Goal: Use online tool/utility: Utilize a website feature to perform a specific function

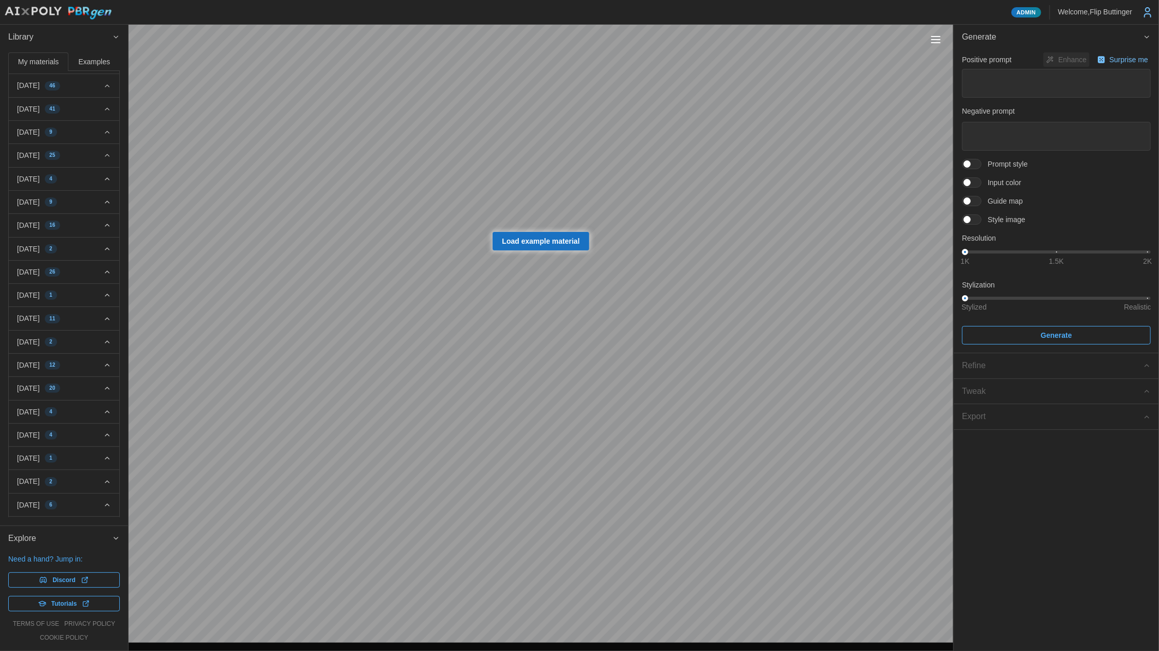
drag, startPoint x: 65, startPoint y: 282, endPoint x: 70, endPoint y: 354, distance: 72.2
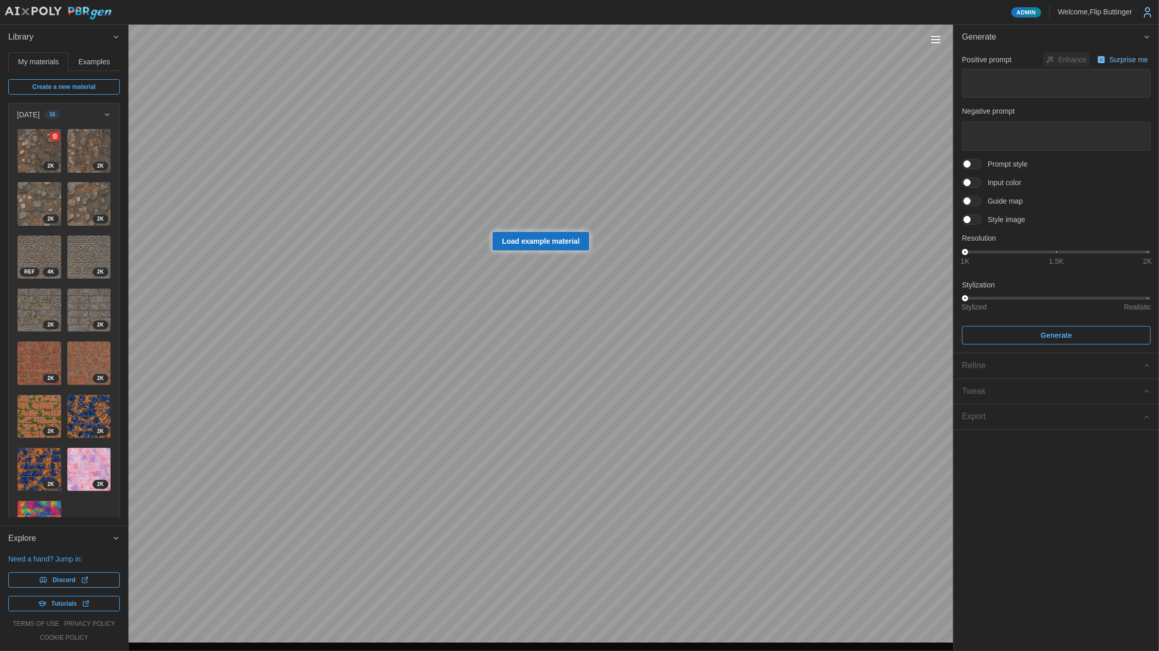
drag, startPoint x: 57, startPoint y: 295, endPoint x: 50, endPoint y: 142, distance: 152.4
drag, startPoint x: 43, startPoint y: 206, endPoint x: 39, endPoint y: 400, distance: 193.4
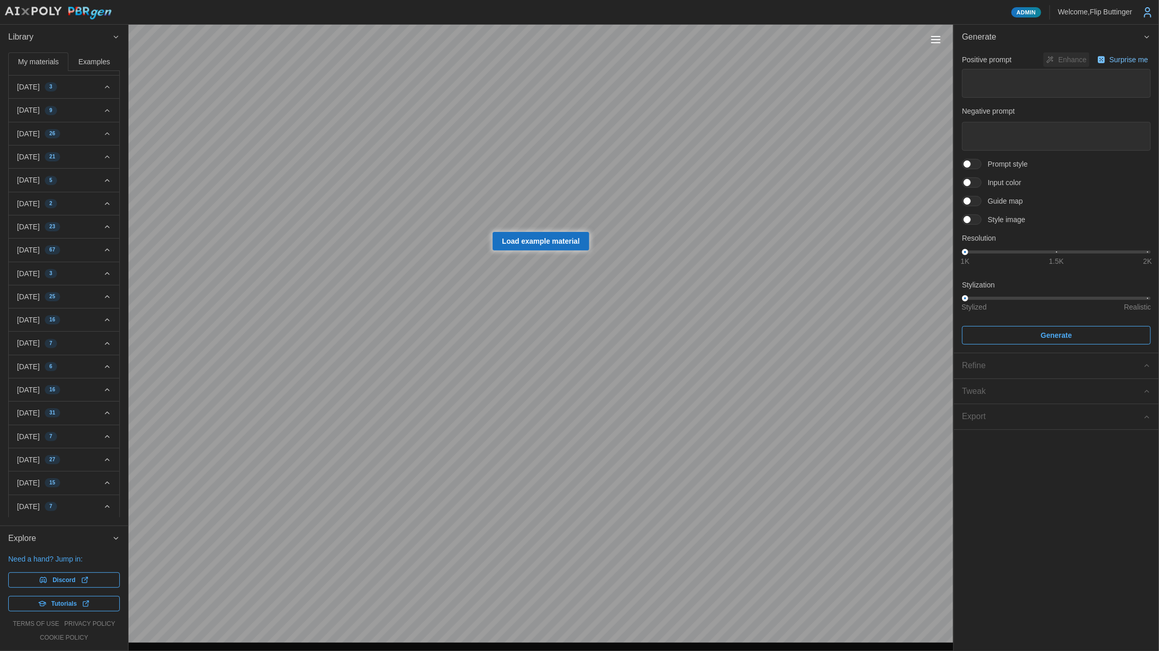
scroll to position [2213, 0]
click at [103, 145] on icon "button" at bounding box center [107, 149] width 8 height 8
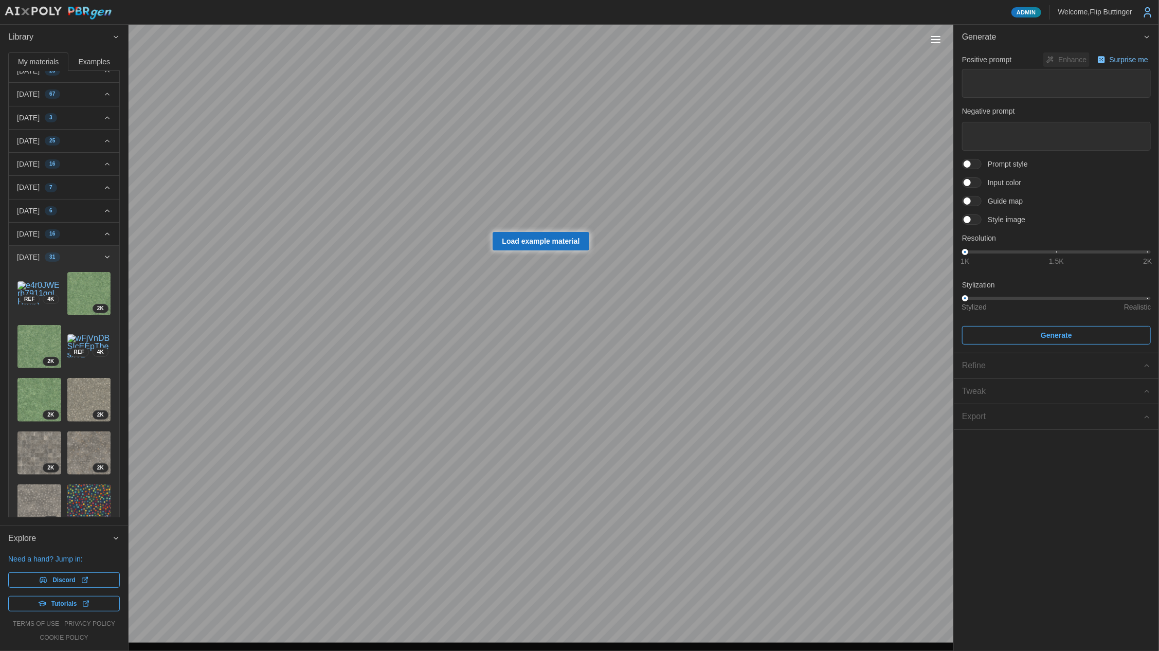
scroll to position [2098, 0]
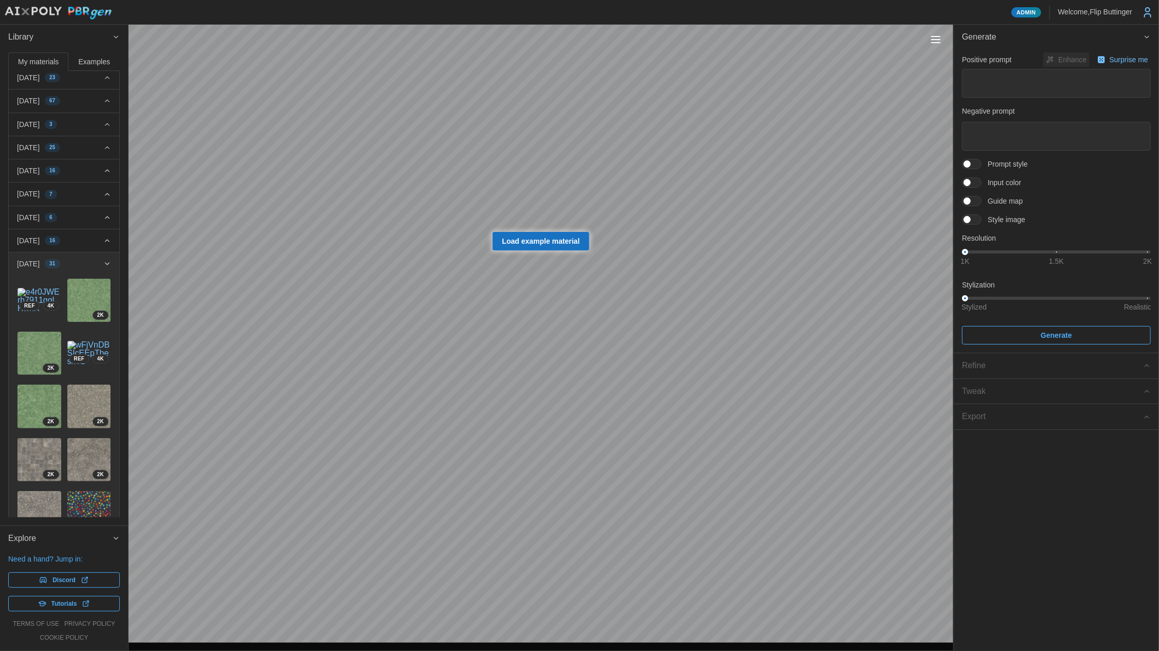
click at [87, 259] on div "[DATE] 31" at bounding box center [60, 264] width 86 height 10
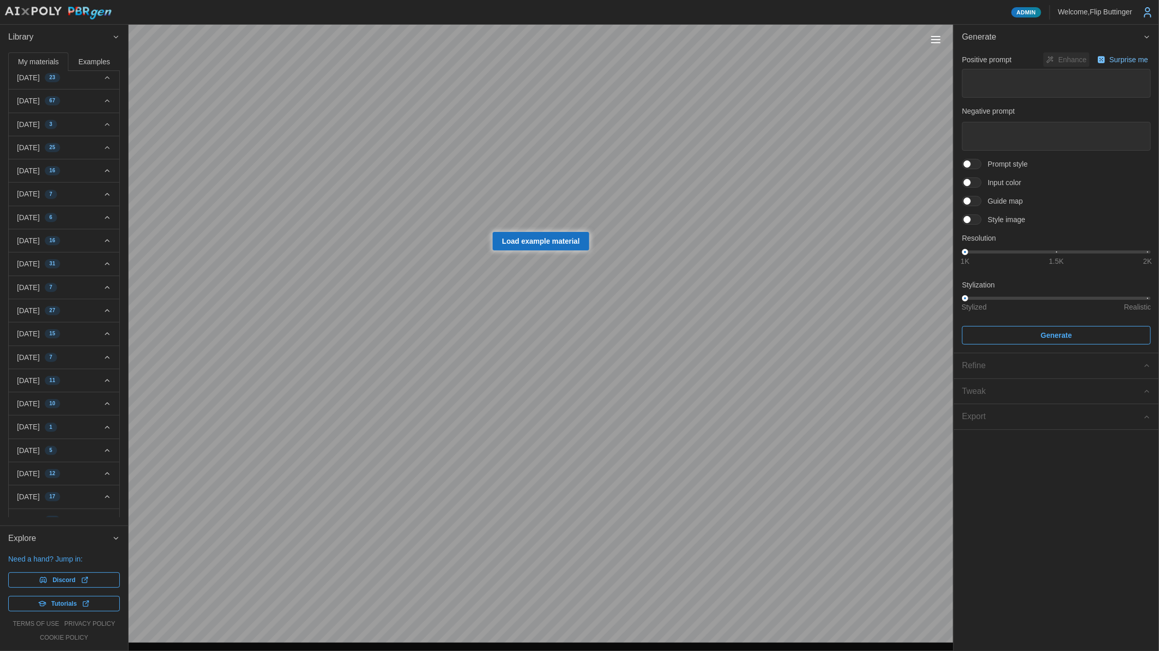
click at [93, 142] on div "[DATE] 25" at bounding box center [60, 147] width 86 height 10
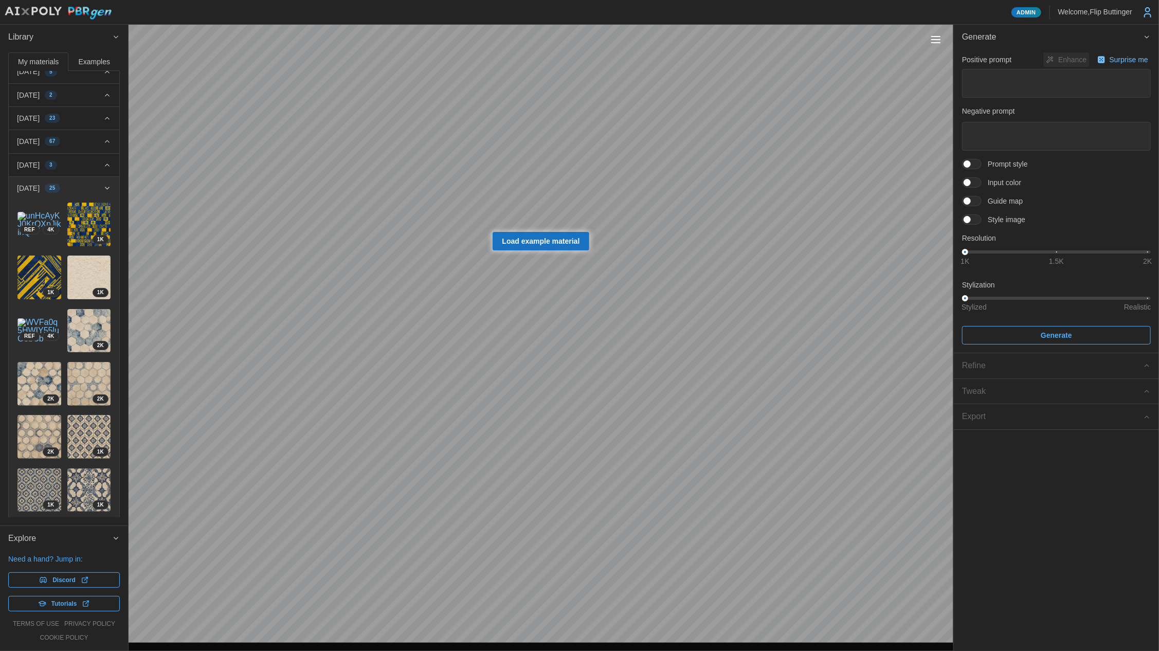
scroll to position [1906, 0]
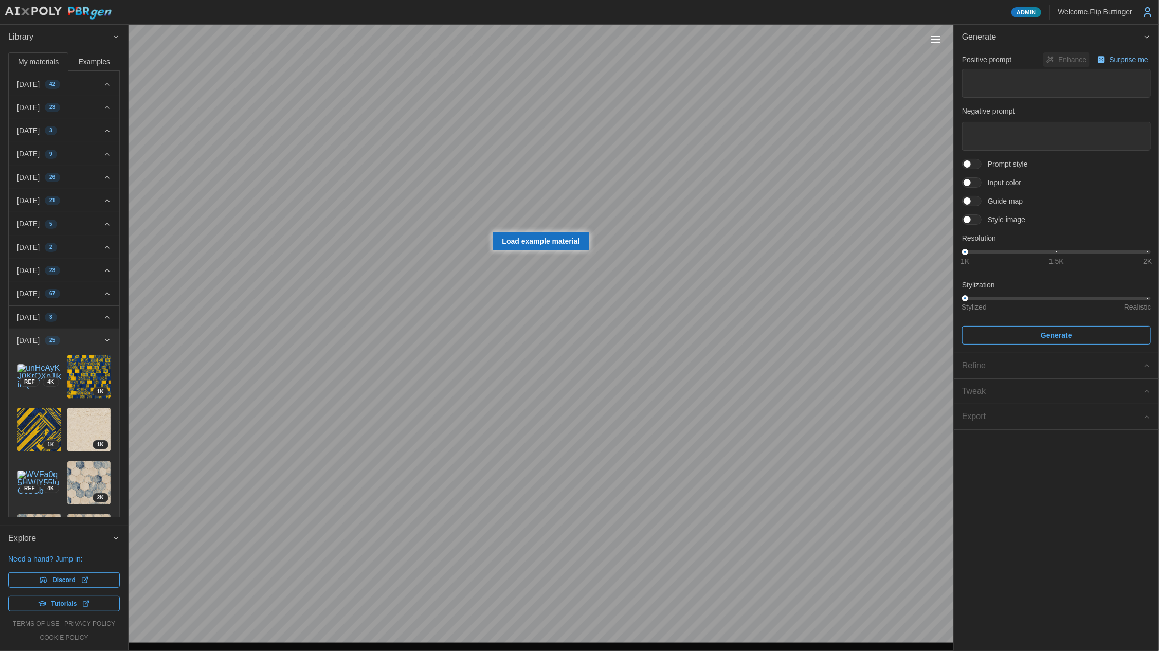
click at [60, 336] on div "25" at bounding box center [52, 340] width 15 height 9
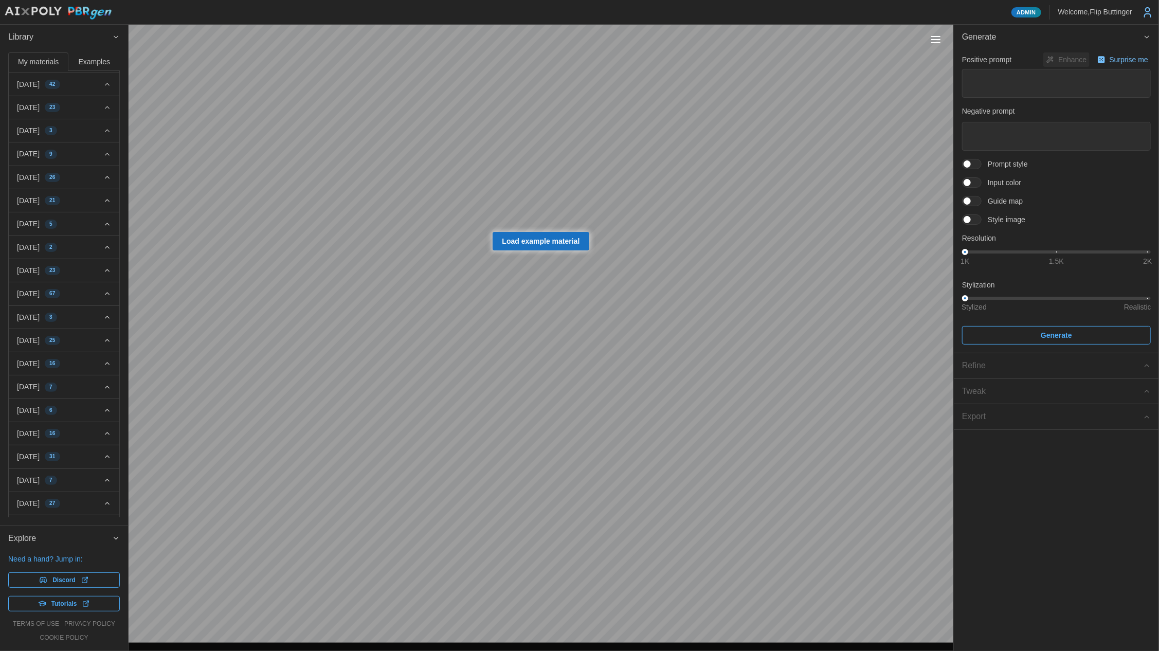
click at [92, 289] on div "[DATE] 67" at bounding box center [60, 294] width 86 height 10
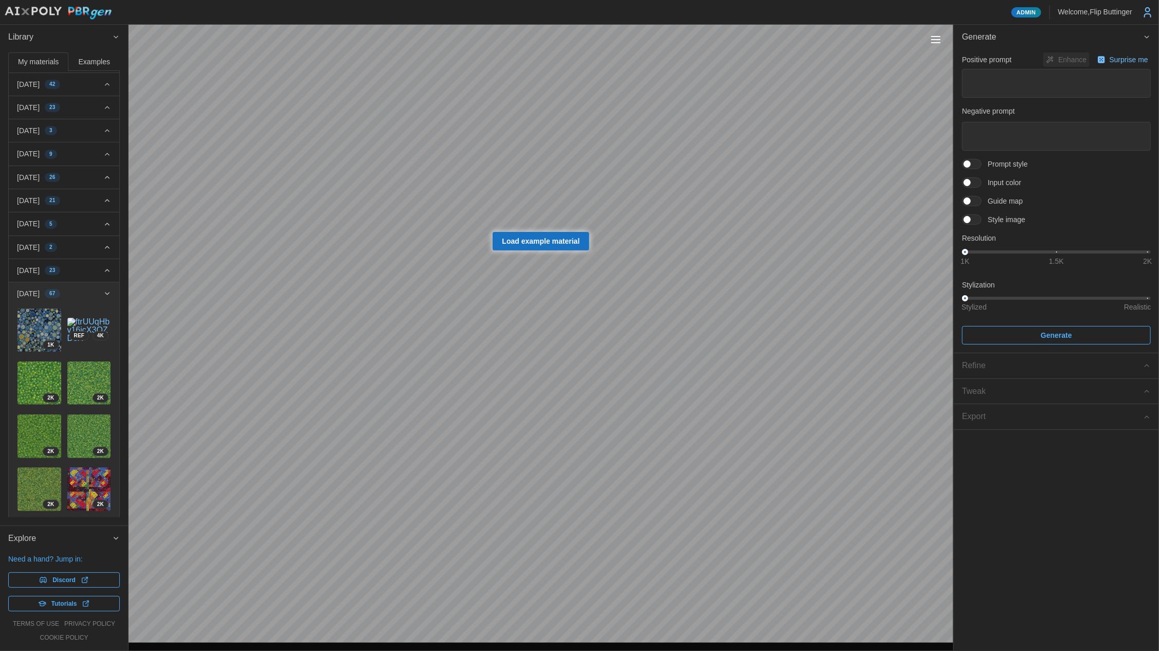
drag, startPoint x: 91, startPoint y: 245, endPoint x: 100, endPoint y: 182, distance: 64.5
click at [91, 289] on div "[DATE] 67" at bounding box center [60, 294] width 86 height 10
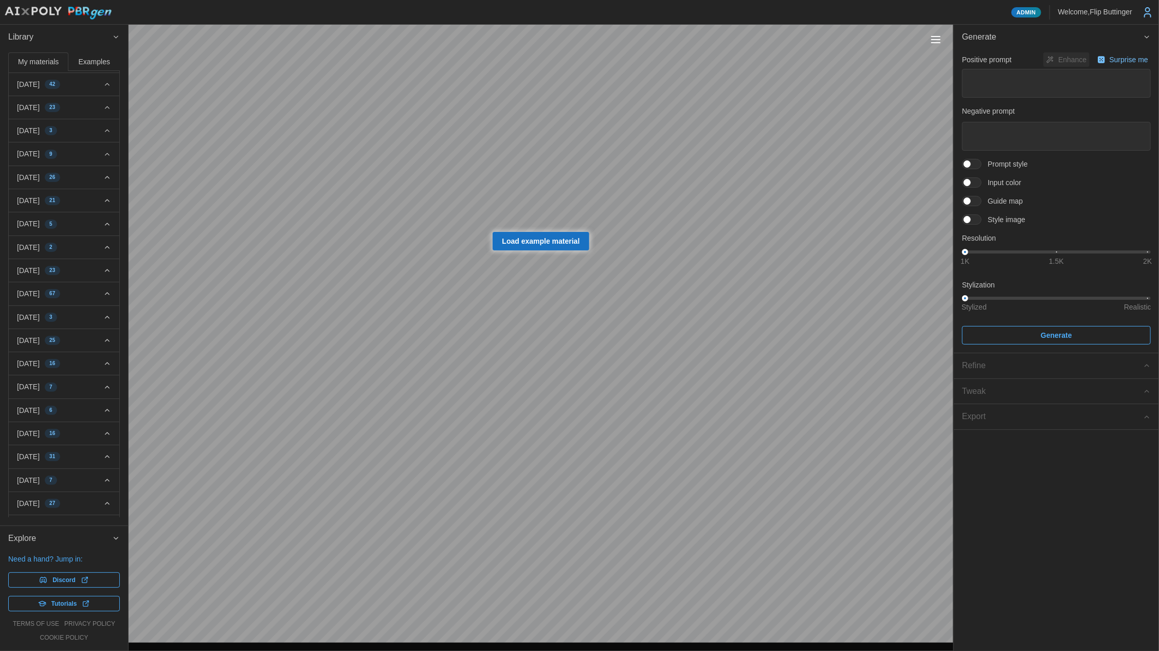
click at [91, 172] on div "[DATE] 26" at bounding box center [60, 177] width 86 height 10
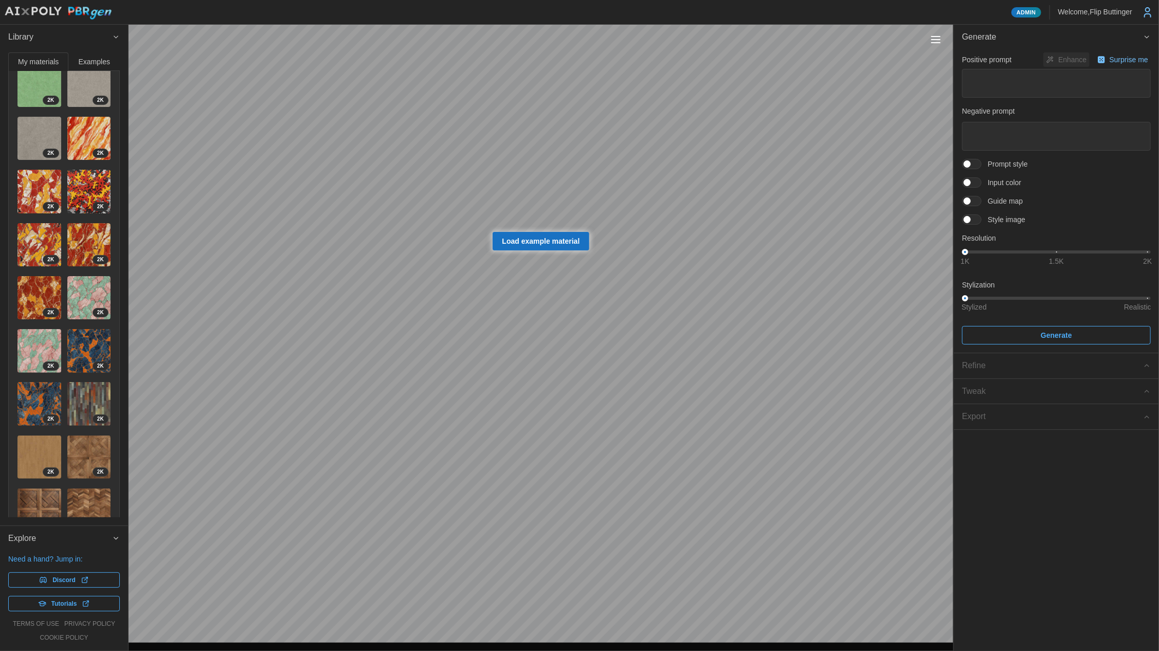
scroll to position [2144, 0]
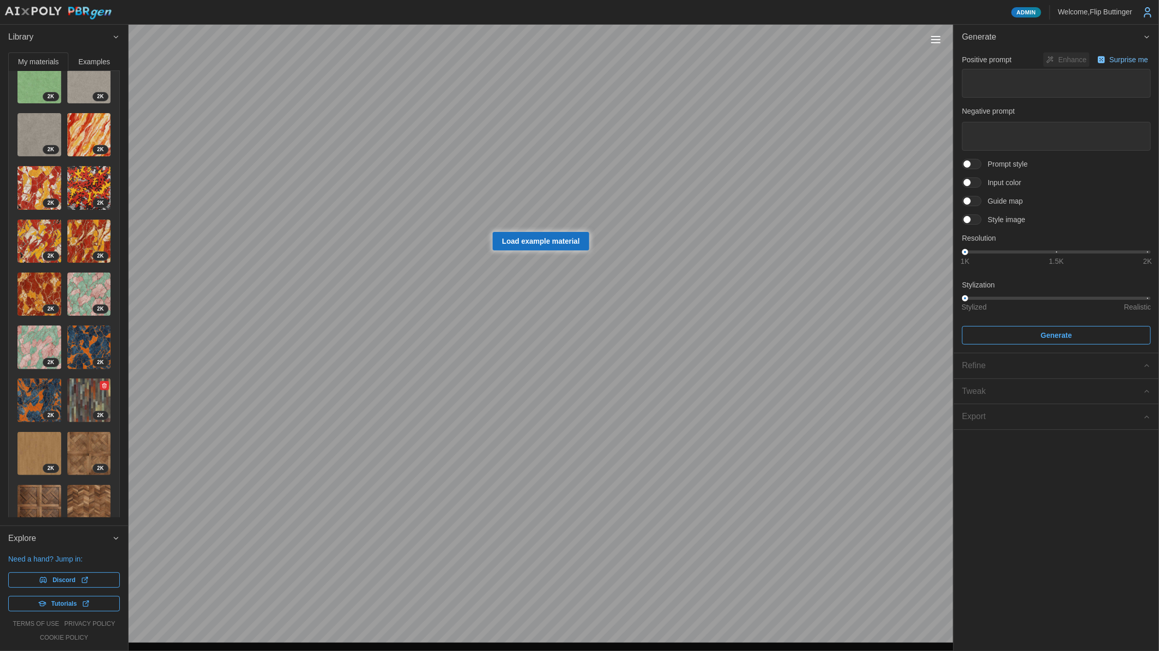
click at [76, 379] on img at bounding box center [89, 401] width 44 height 44
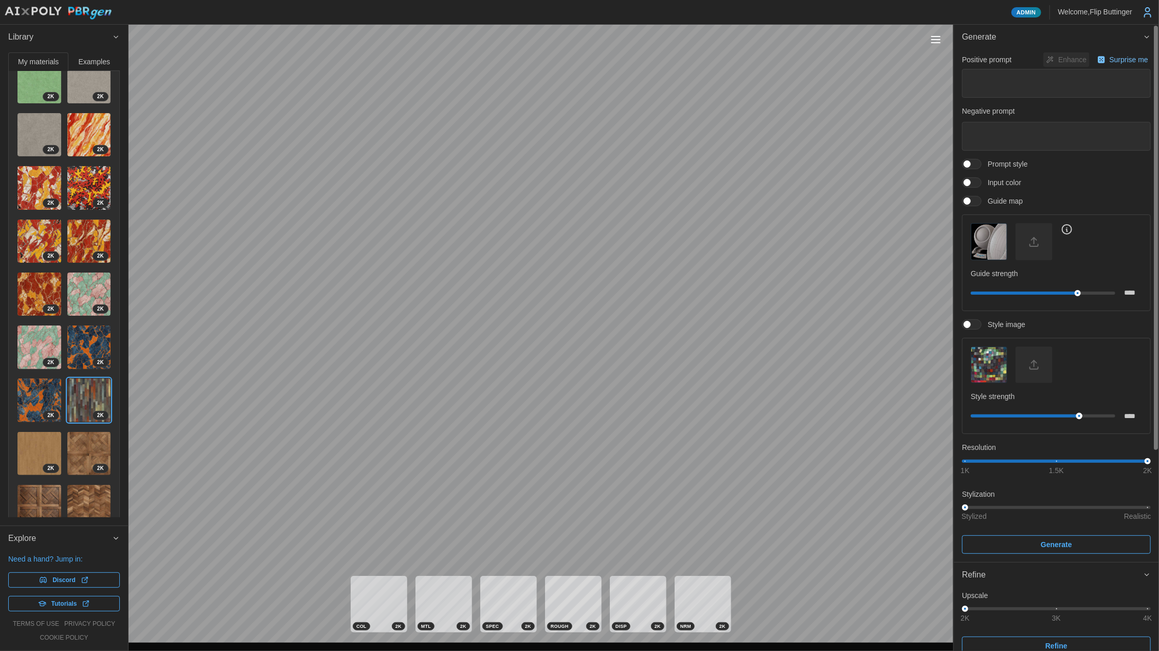
type input "*"
drag, startPoint x: 1081, startPoint y: 416, endPoint x: 1139, endPoint y: 414, distance: 58.7
click at [1137, 414] on div "*" at bounding box center [1056, 416] width 171 height 19
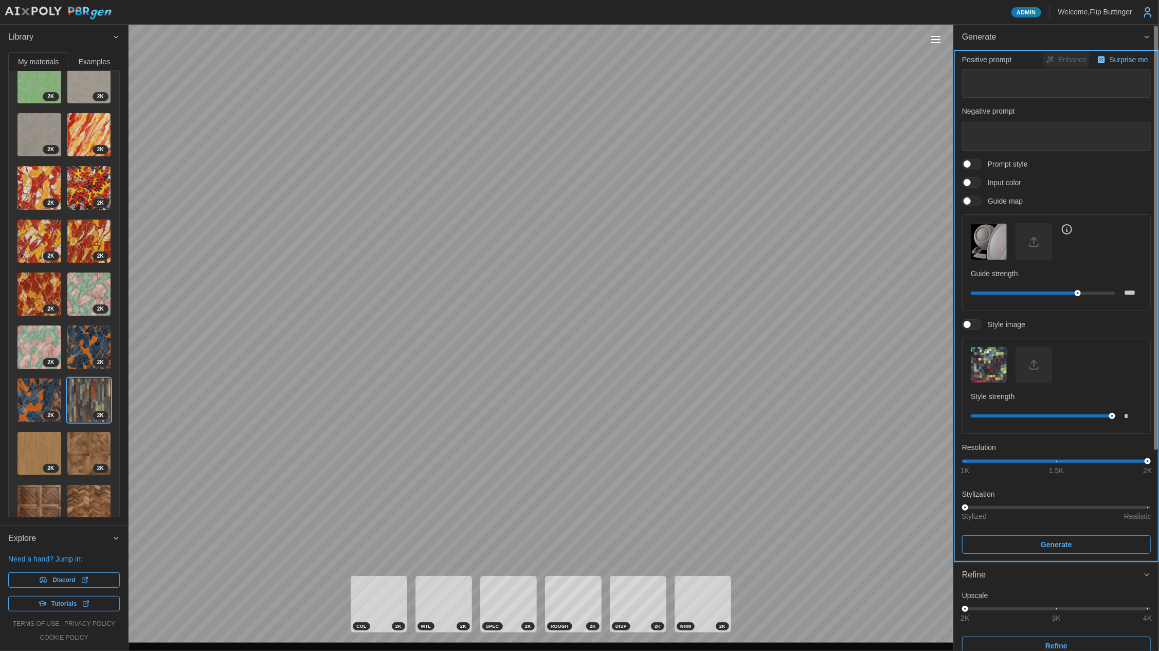
click at [1052, 547] on span "Generate" at bounding box center [1056, 544] width 31 height 17
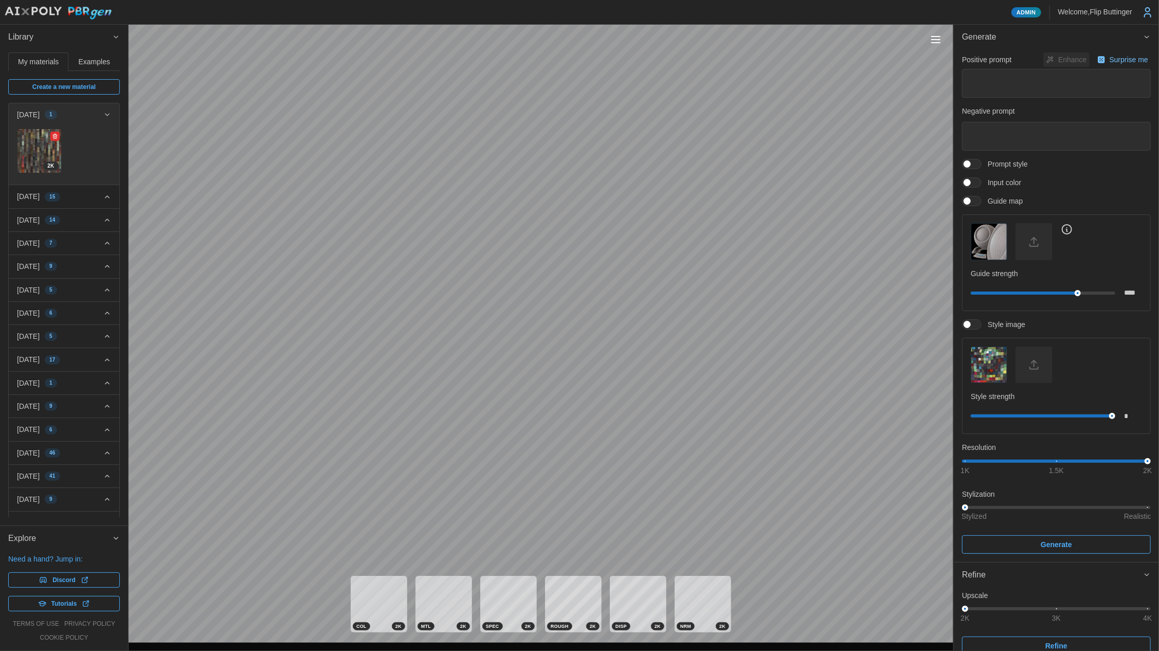
click at [37, 148] on img at bounding box center [39, 151] width 44 height 44
click at [987, 245] on img "button" at bounding box center [989, 241] width 35 height 35
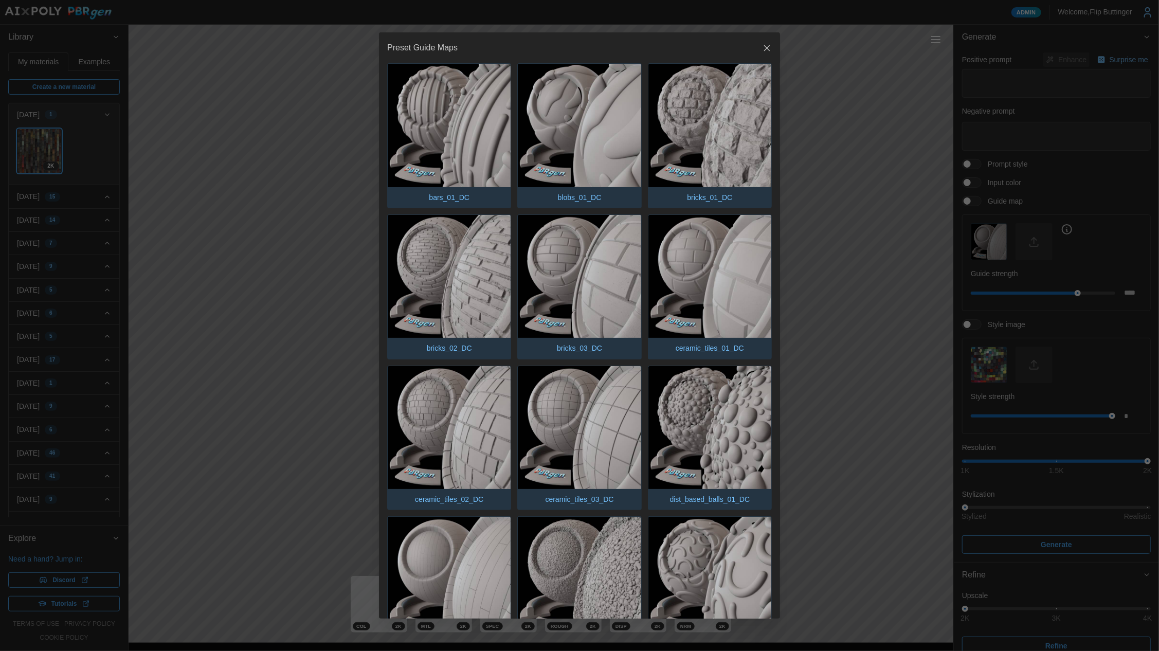
click at [673, 422] on img "button" at bounding box center [710, 427] width 123 height 123
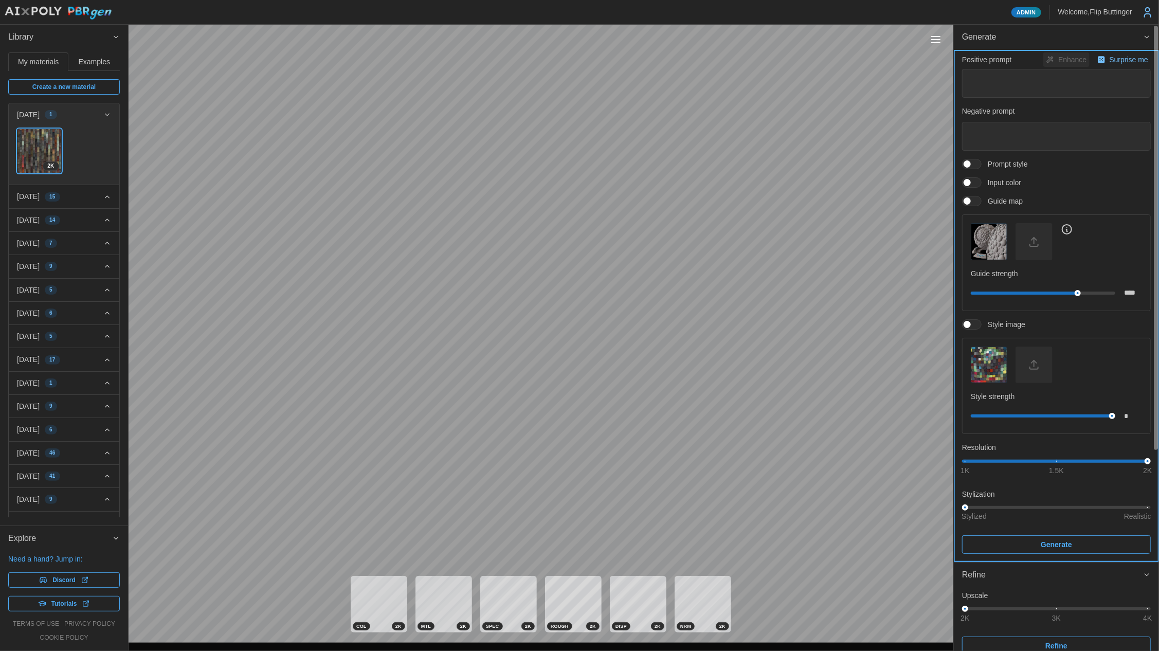
drag, startPoint x: 998, startPoint y: 544, endPoint x: 1006, endPoint y: 545, distance: 7.8
click at [998, 544] on span "Generate" at bounding box center [1056, 544] width 169 height 17
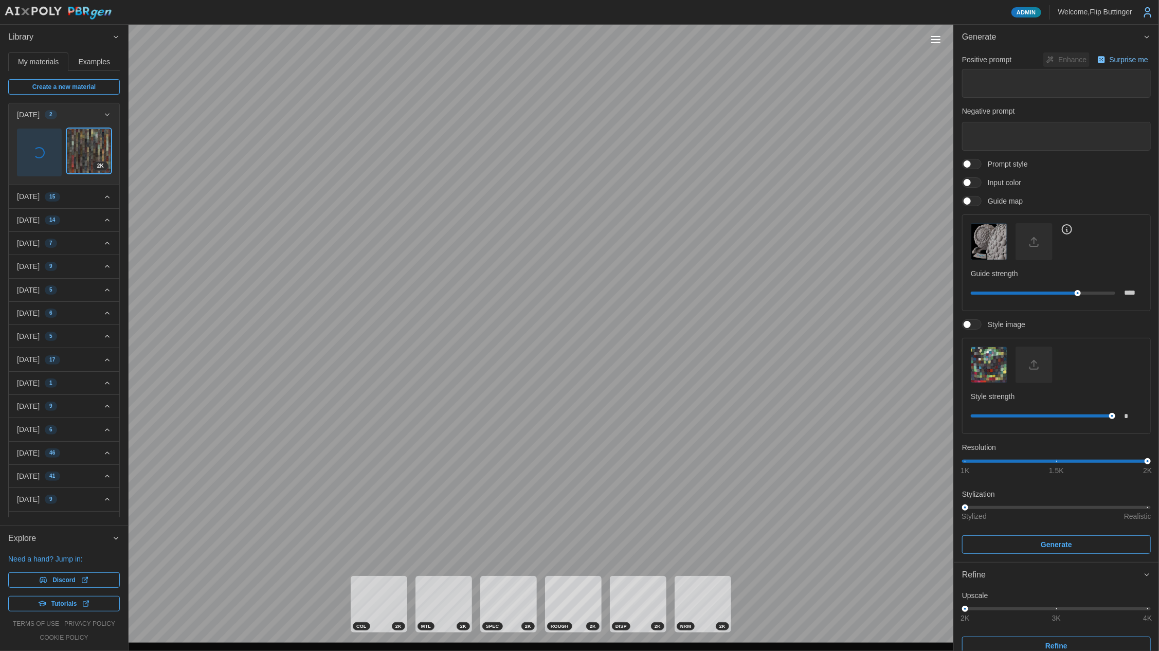
click at [34, 161] on span "button" at bounding box center [39, 152] width 44 height 47
click at [35, 147] on img at bounding box center [39, 151] width 44 height 44
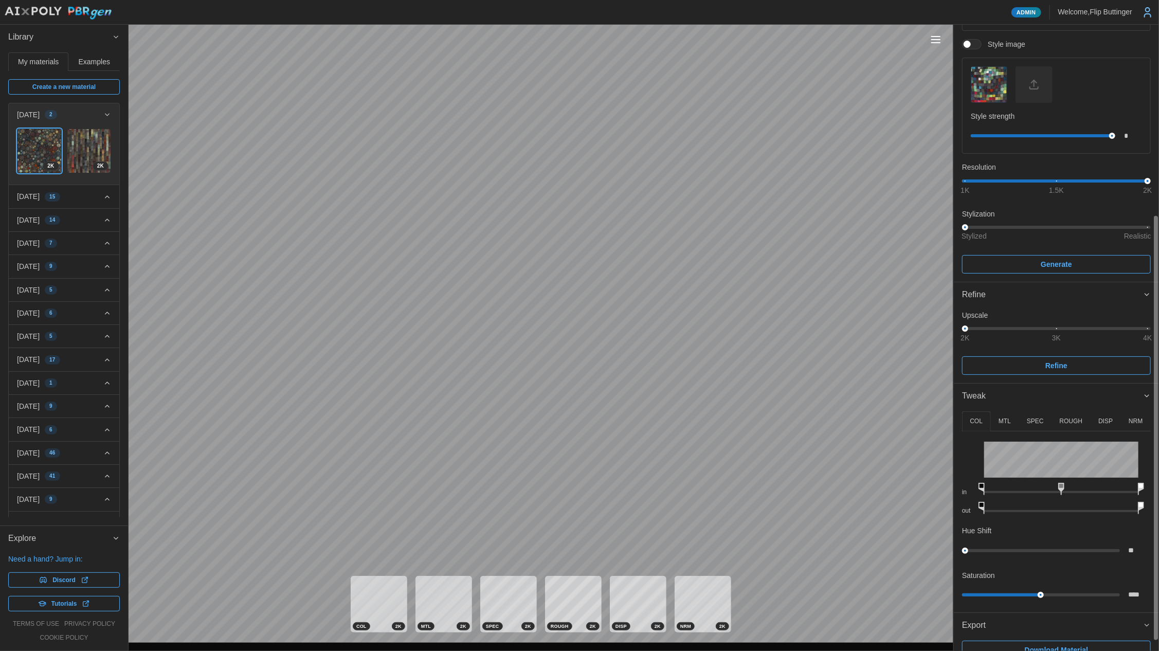
click at [1154, 617] on div at bounding box center [1156, 428] width 4 height 424
drag, startPoint x: 1033, startPoint y: 326, endPoint x: 1156, endPoint y: 332, distance: 123.6
click at [1159, 328] on html "Admin Welcome, [GEOGRAPHIC_DATA] Buttinger Library My materials Examples Create…" at bounding box center [579, 325] width 1159 height 651
click at [1089, 360] on span "Refine" at bounding box center [1056, 366] width 169 height 17
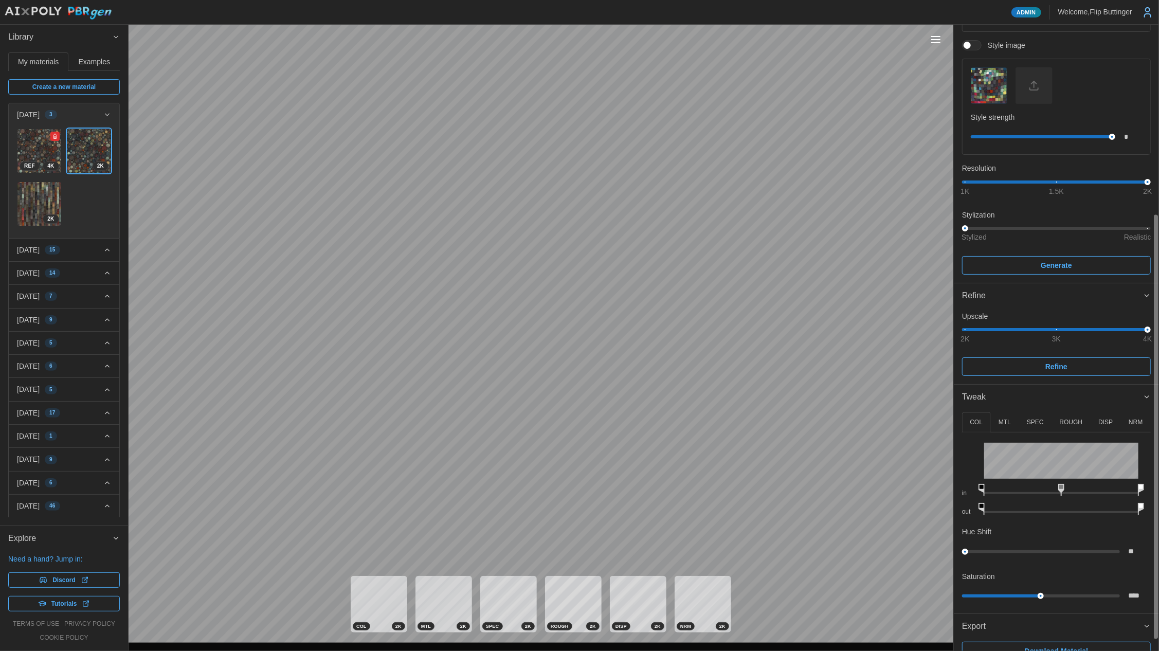
click at [25, 154] on img at bounding box center [39, 151] width 44 height 44
